Goal: Use online tool/utility

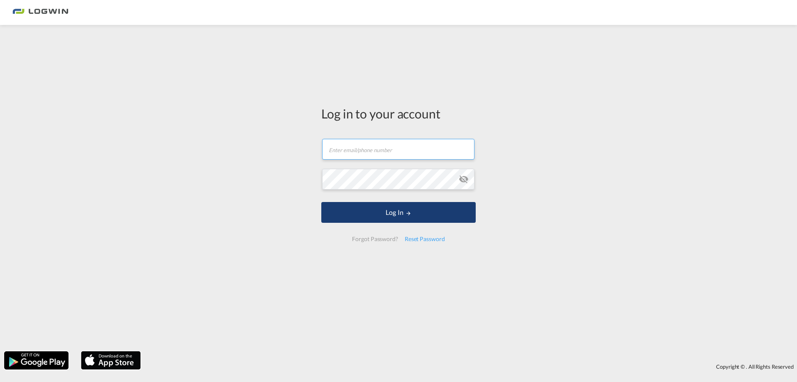
type input "[EMAIL_ADDRESS][DOMAIN_NAME]"
click at [351, 215] on button "Log In" at bounding box center [398, 212] width 154 height 21
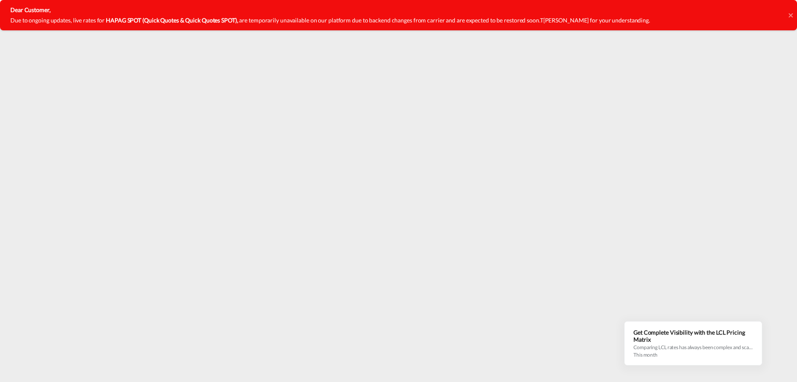
click at [790, 15] on icon at bounding box center [791, 15] width 4 height 4
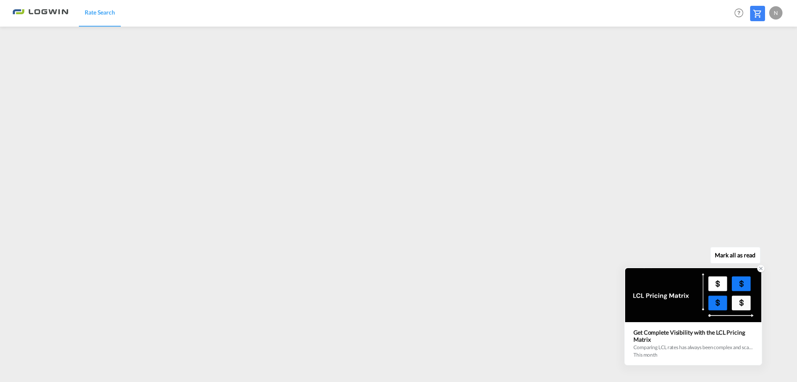
click at [763, 267] on icon at bounding box center [761, 268] width 6 height 6
